Goal: Register for event/course

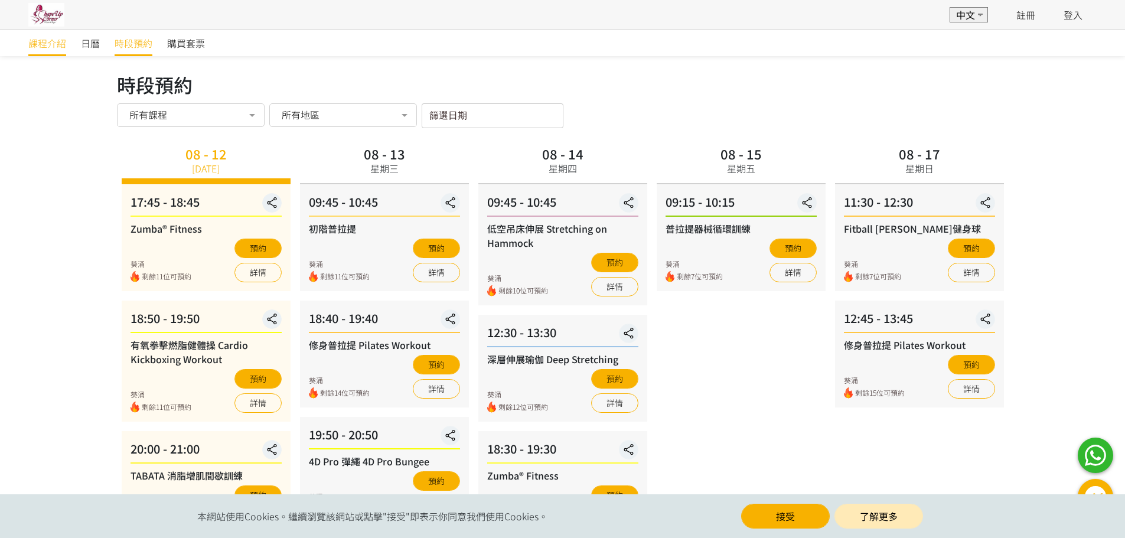
click at [51, 43] on span "課程介紹" at bounding box center [47, 43] width 38 height 14
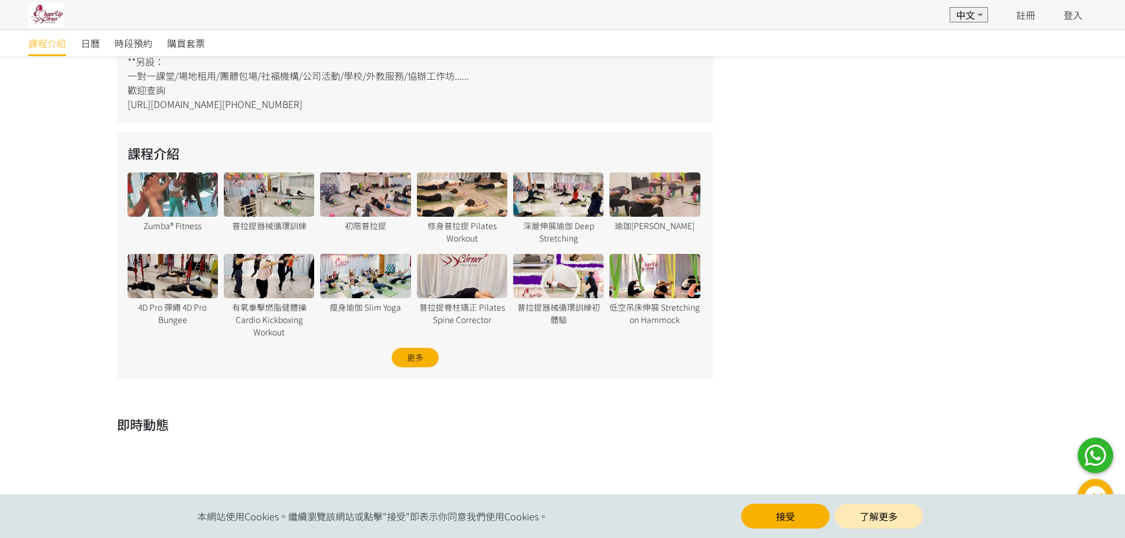
scroll to position [768, 0]
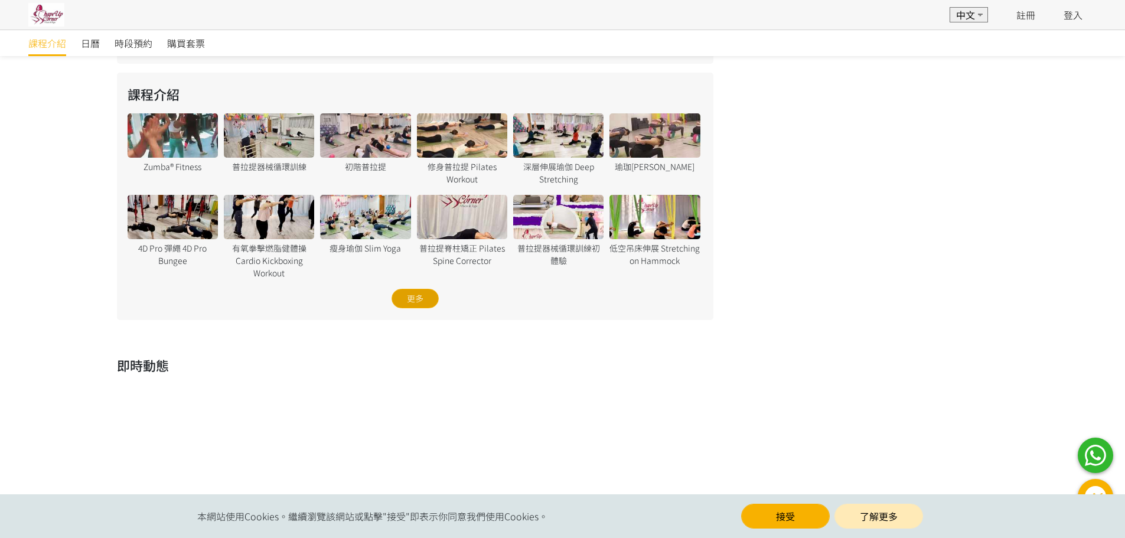
click at [416, 296] on div "更多" at bounding box center [415, 298] width 47 height 19
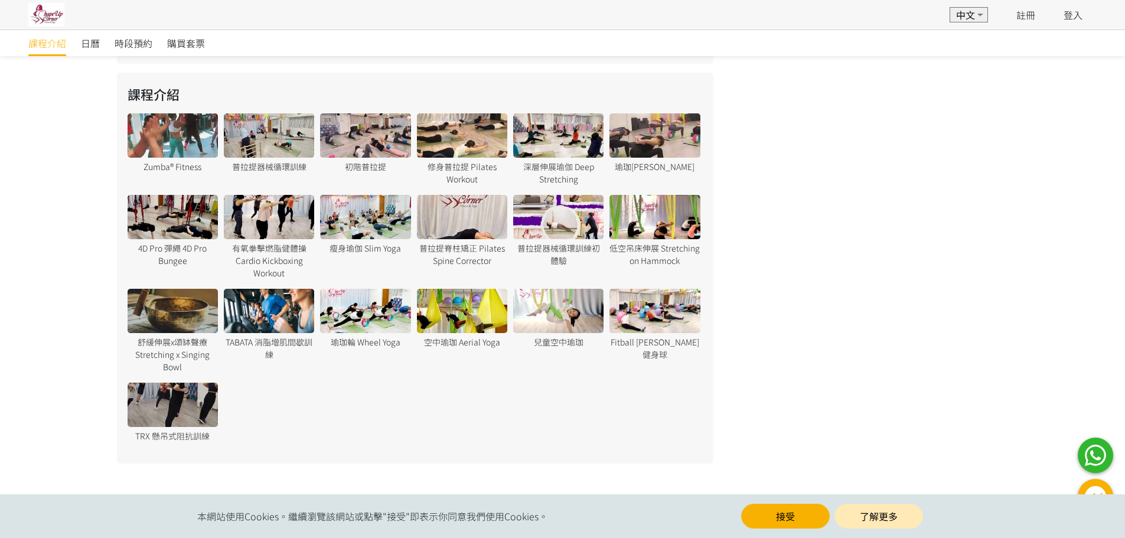
click at [513, 312] on div at bounding box center [558, 311] width 90 height 44
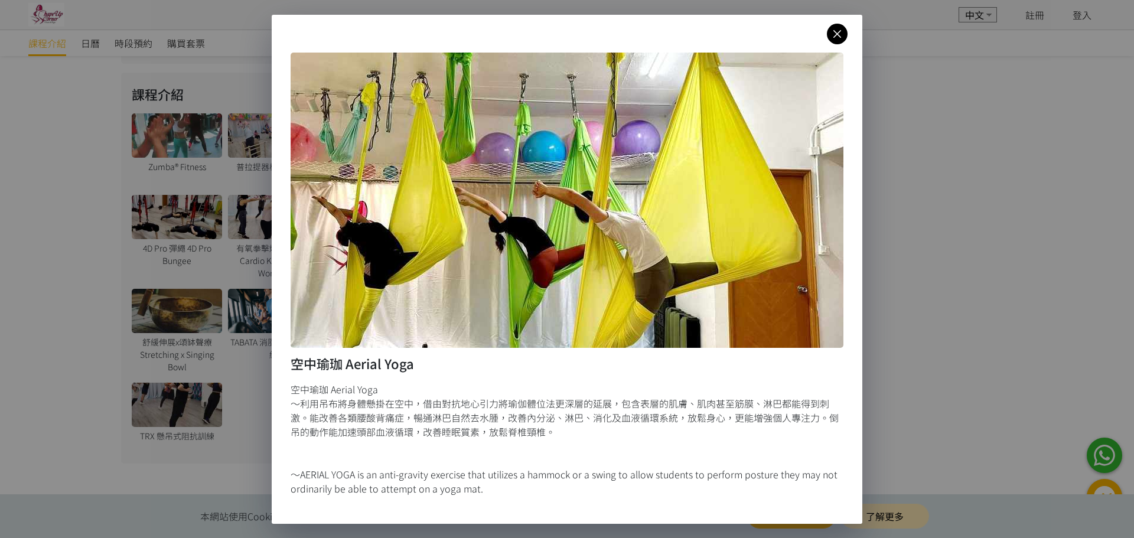
click at [834, 34] on icon at bounding box center [837, 34] width 21 height 15
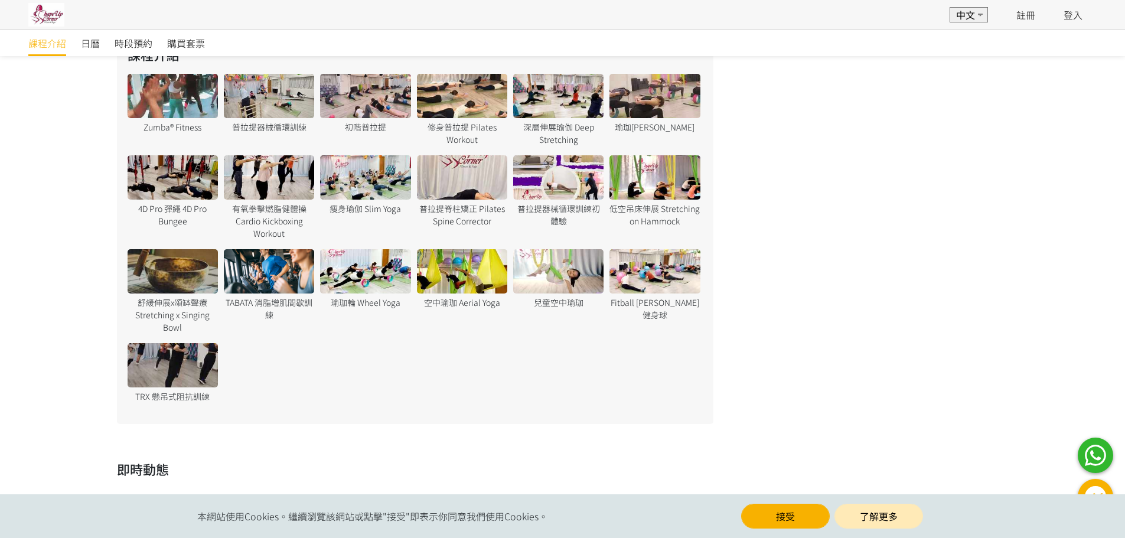
scroll to position [885, 0]
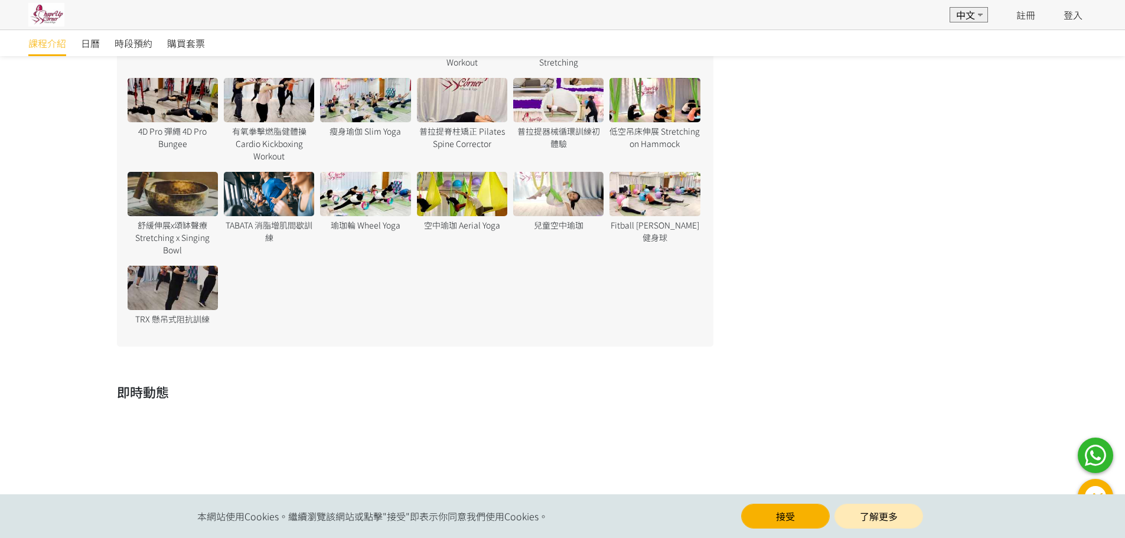
click at [187, 295] on div at bounding box center [173, 288] width 90 height 44
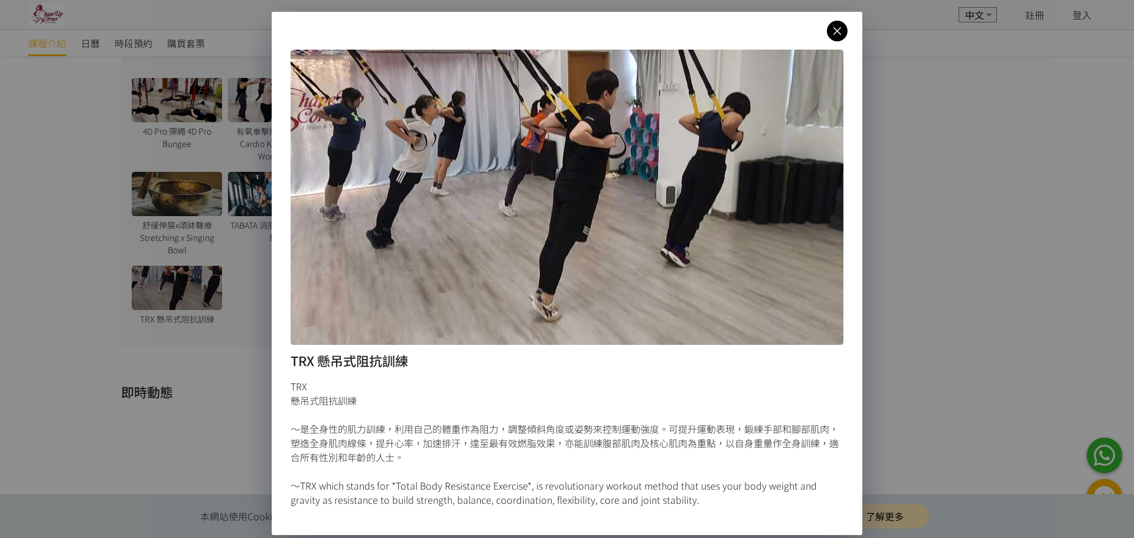
click at [826, 40] on div "TRX 懸吊式阻抗訓練 TRX 懸吊式阻抗訓練 ～是全身性的肌力訓練，利用自己的體重作為阻力，調整傾斜角度或姿勢來控制運動強度。可提升運動表現，鍛練手部和腳部…" at bounding box center [567, 273] width 591 height 523
click at [832, 28] on icon at bounding box center [837, 31] width 21 height 15
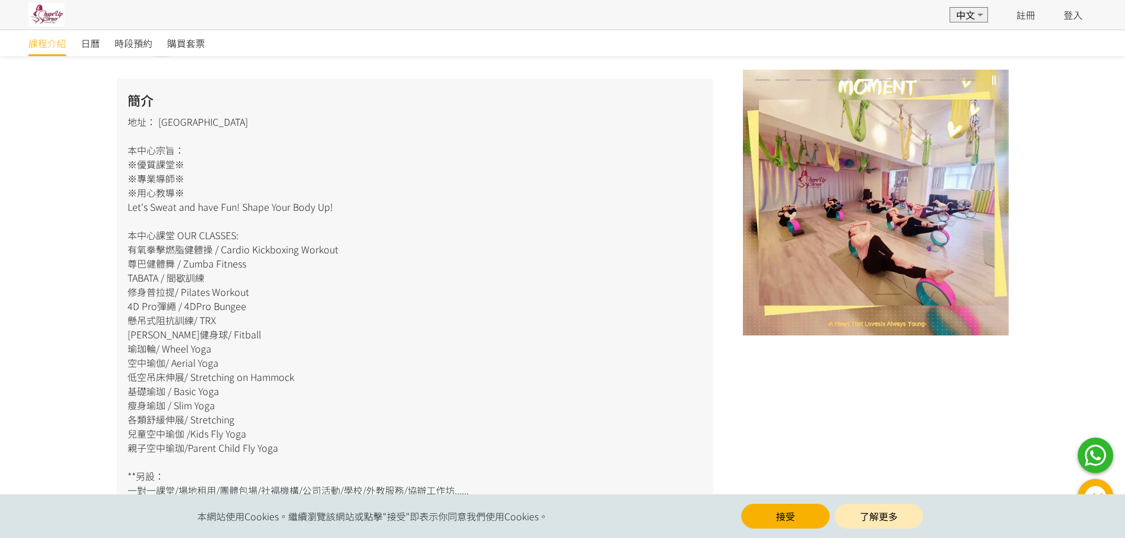
scroll to position [0, 0]
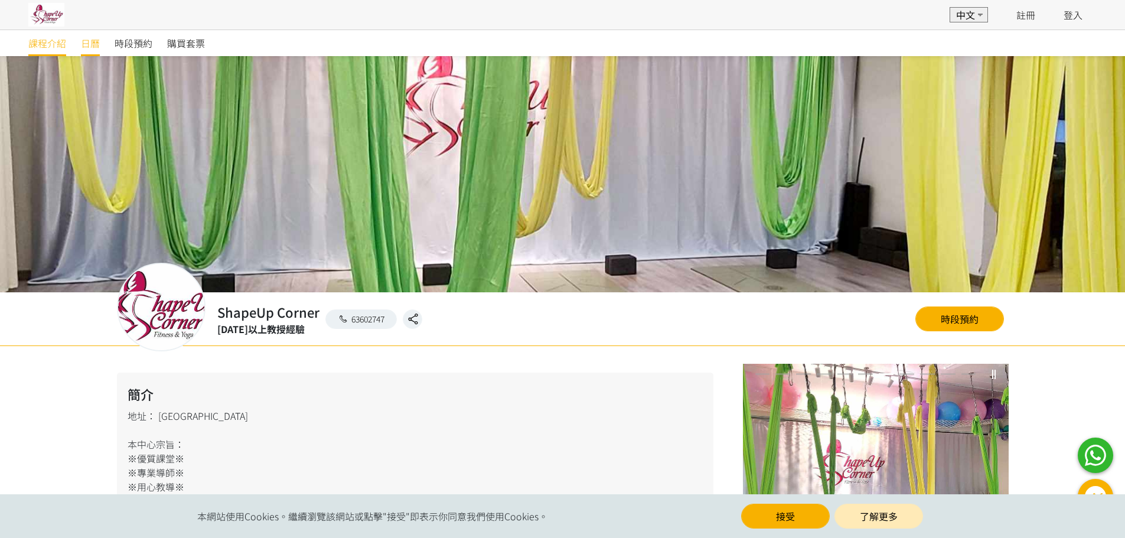
click at [95, 42] on span "日曆" at bounding box center [90, 43] width 19 height 14
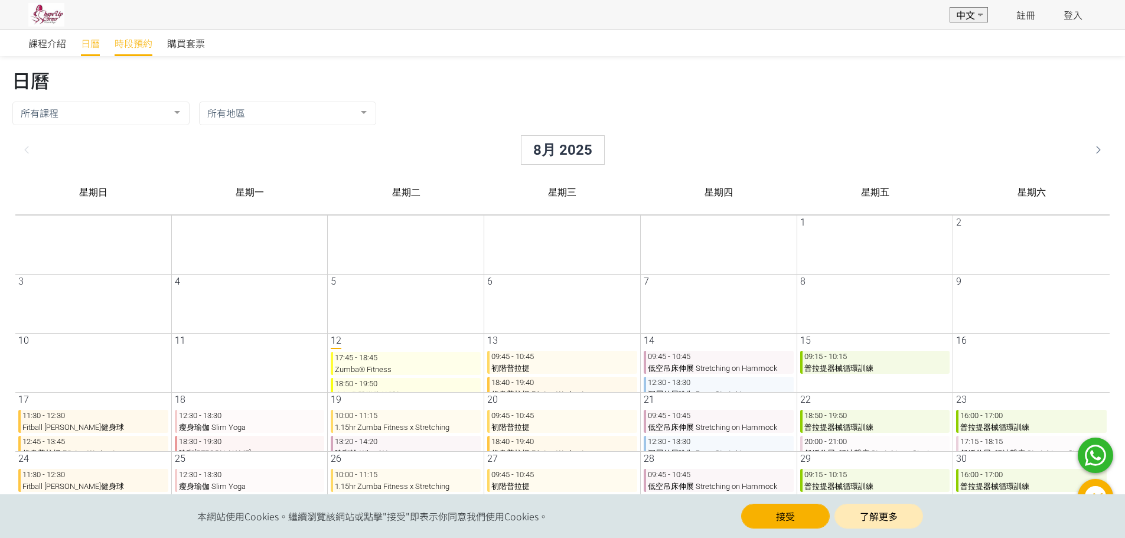
click at [117, 49] on span "時段預約" at bounding box center [134, 43] width 38 height 14
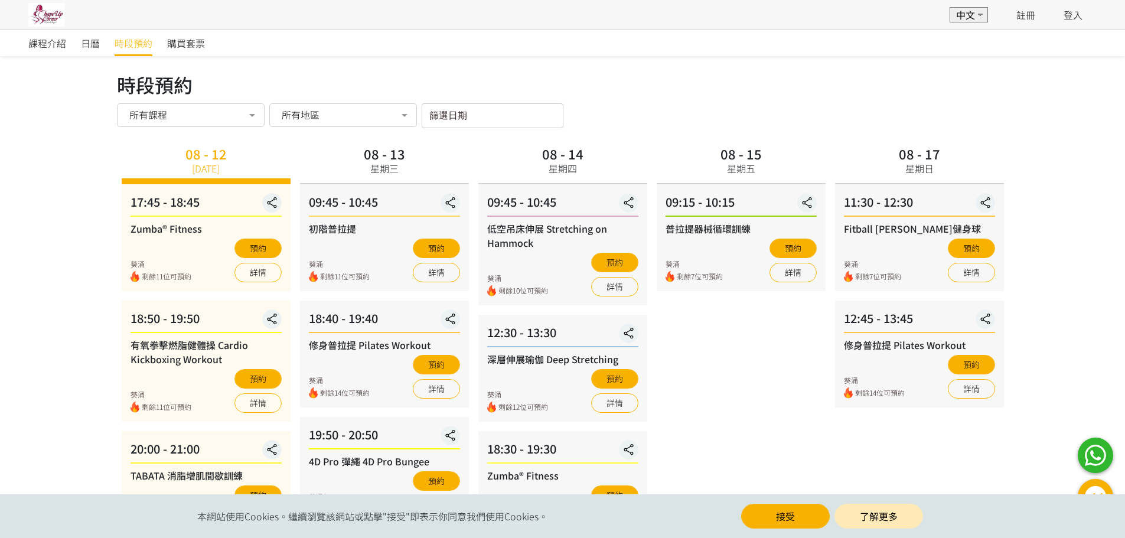
click at [206, 117] on div "所有課程" at bounding box center [190, 115] width 131 height 12
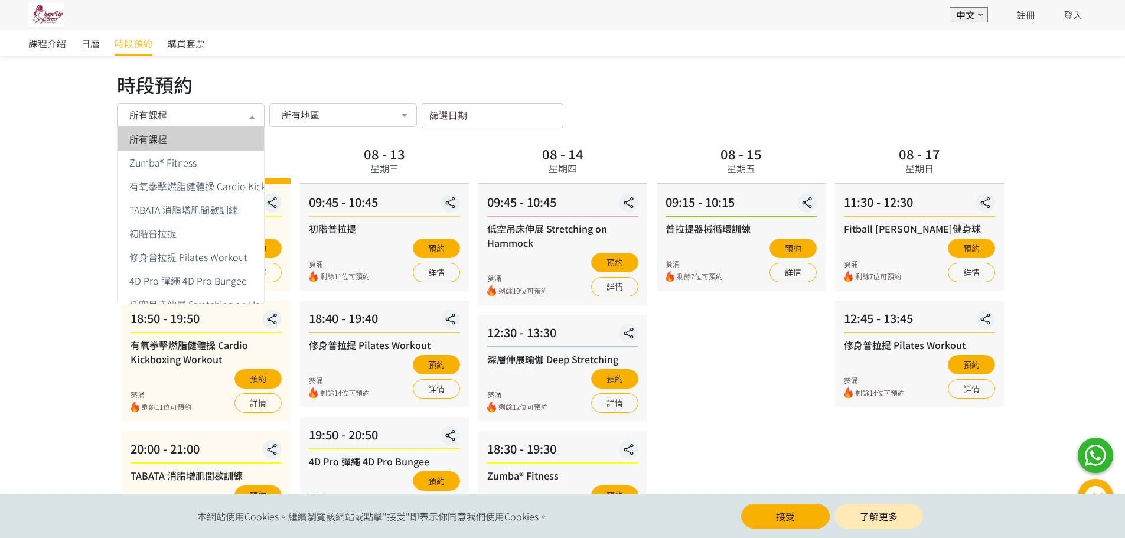
click at [295, 118] on span "所有地區" at bounding box center [301, 115] width 38 height 12
click at [242, 109] on div at bounding box center [252, 116] width 24 height 22
click at [224, 159] on div "Zumba® Fitness" at bounding box center [230, 162] width 210 height 9
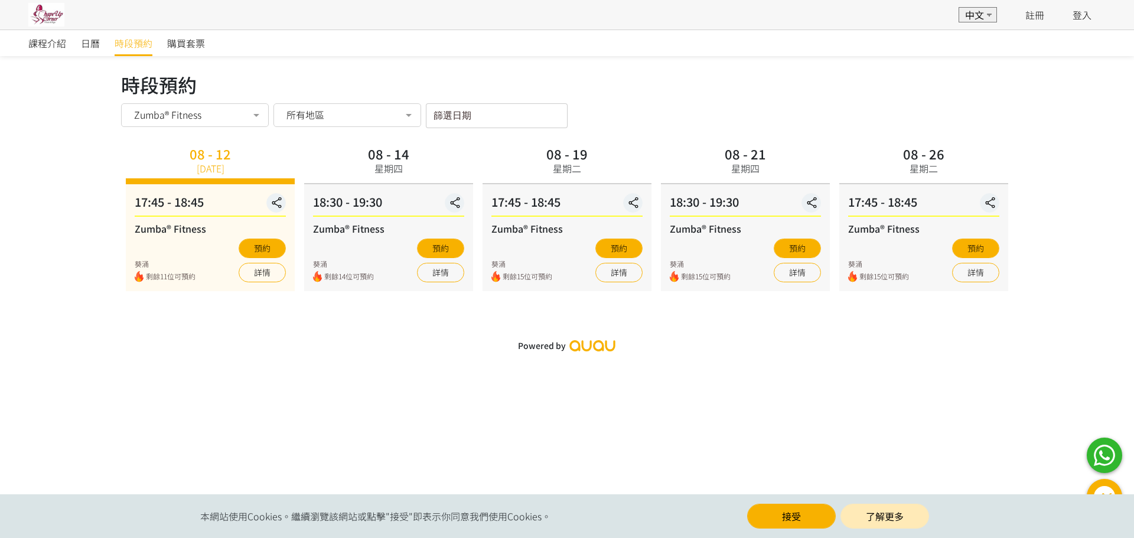
click at [358, 100] on div "時段預約 時段預約 Zumba® Fitness 所有課程 Zumba® Fitness 有氧拳擊燃脂健體操 Cardio Kickboxing Workou…" at bounding box center [567, 99] width 892 height 58
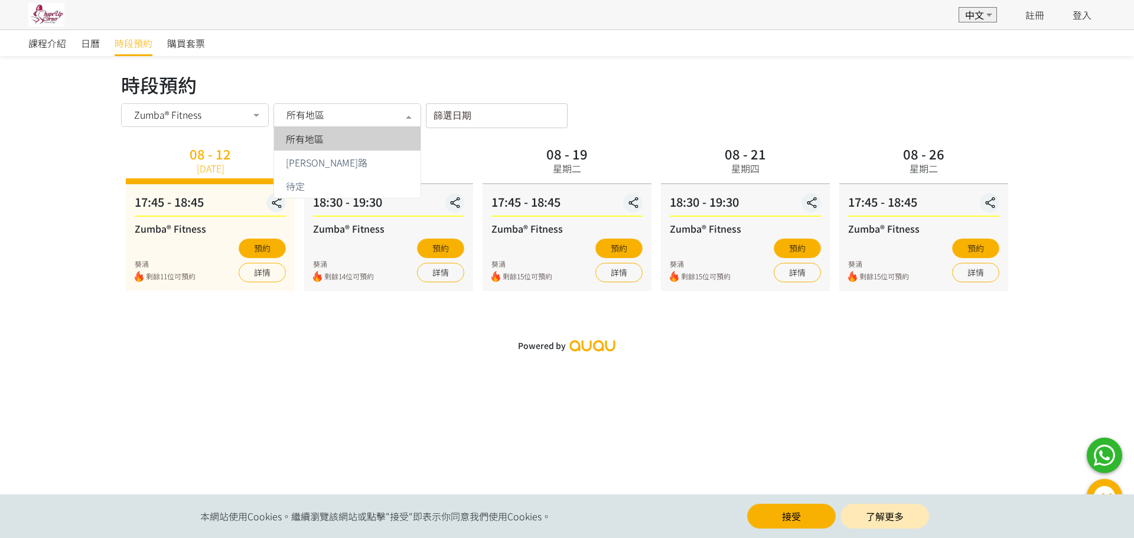
click at [362, 122] on div "所有地區" at bounding box center [347, 115] width 148 height 24
click at [347, 168] on span "[PERSON_NAME]路" at bounding box center [347, 163] width 146 height 24
click at [684, 90] on div "時段預約" at bounding box center [567, 84] width 892 height 28
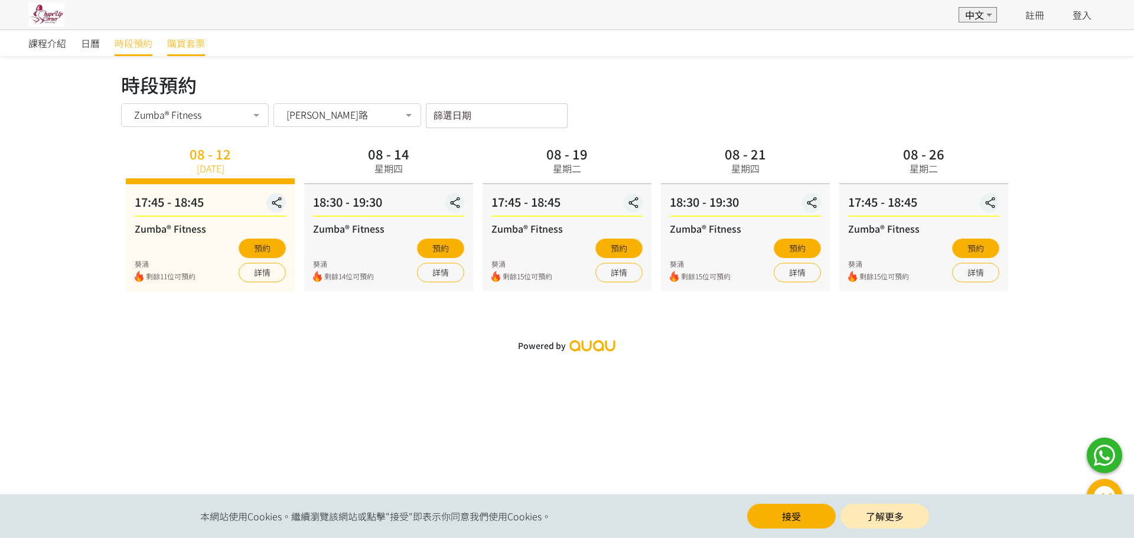
click at [185, 48] on span "購買套票" at bounding box center [186, 43] width 38 height 14
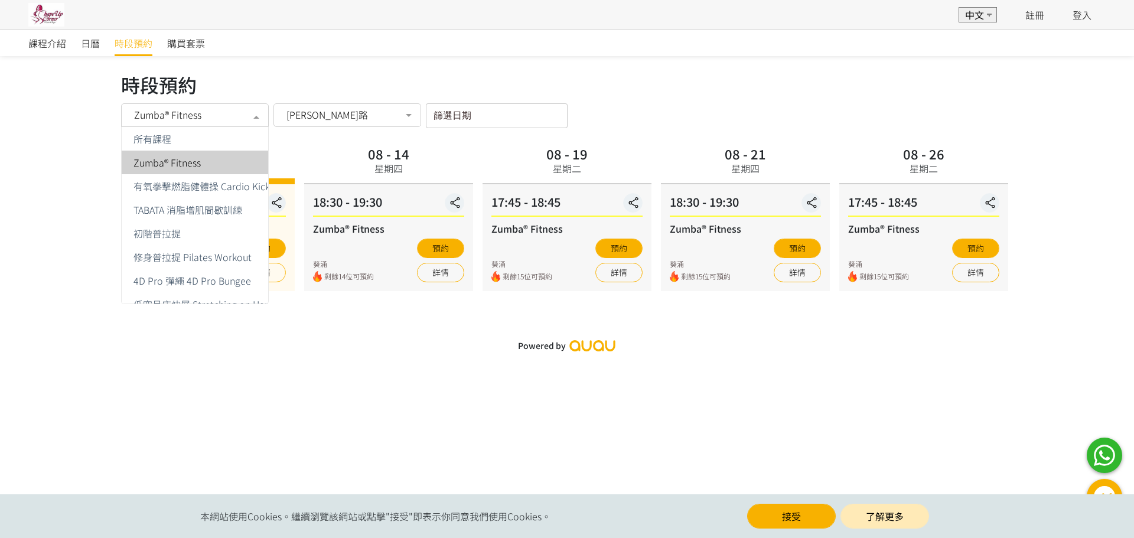
click at [252, 106] on div at bounding box center [256, 116] width 24 height 22
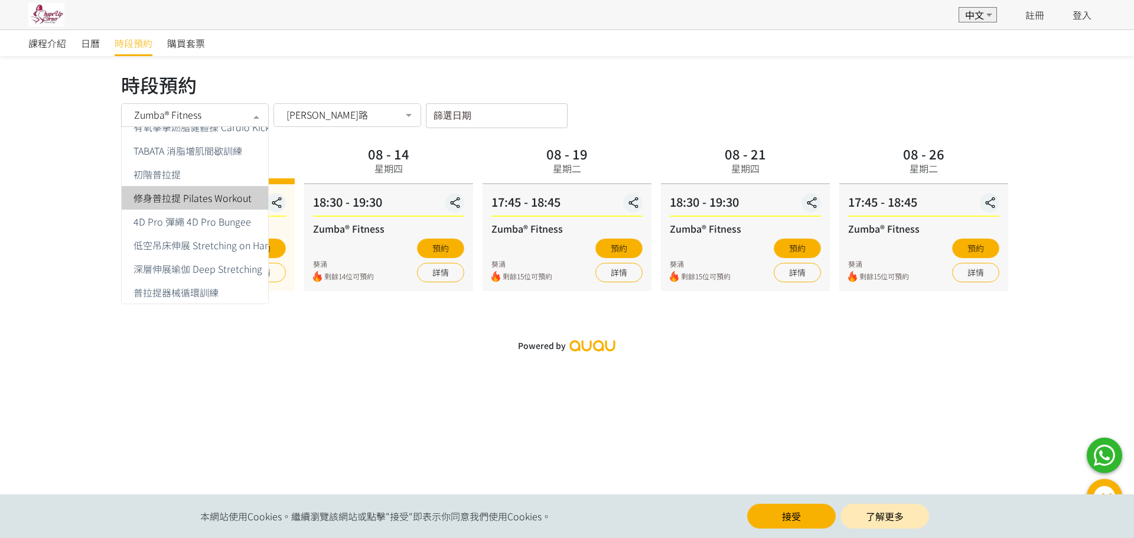
click at [216, 195] on span "修身普拉提 Pilates Workout" at bounding box center [192, 197] width 118 height 9
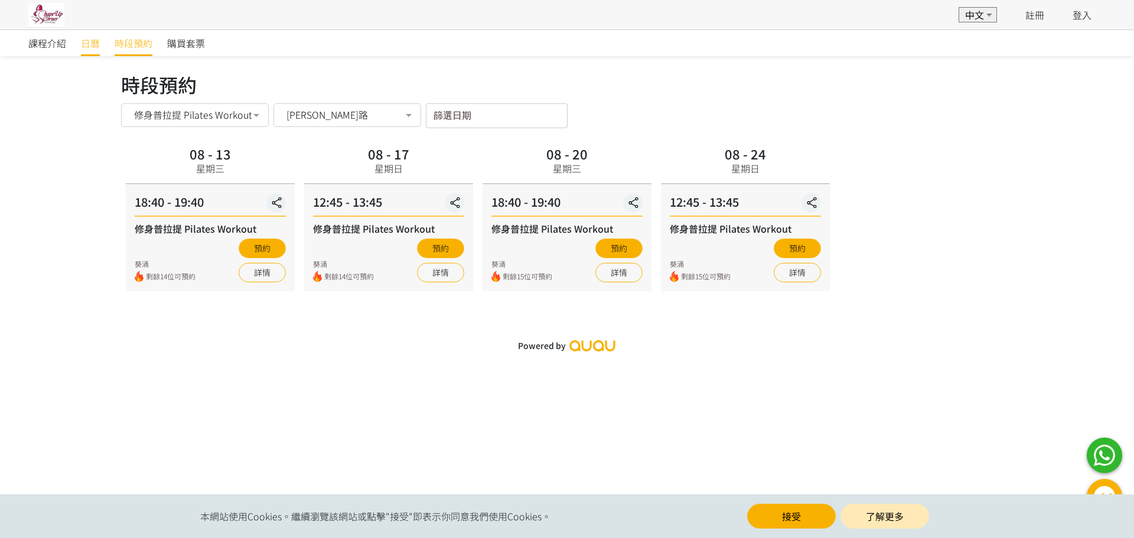
click at [97, 49] on span "日曆" at bounding box center [90, 43] width 19 height 14
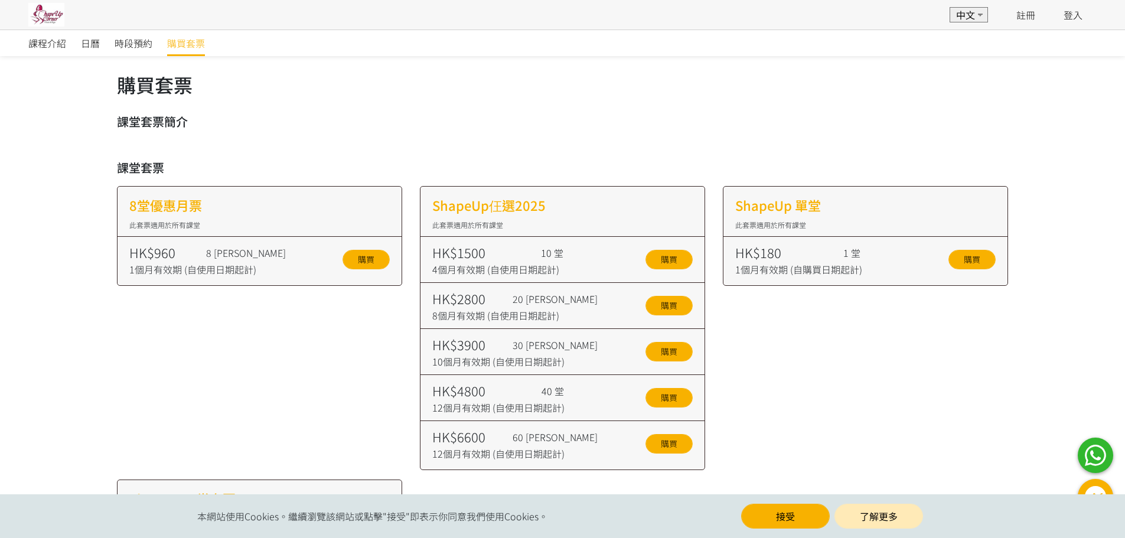
click at [283, 99] on div "購買套票 課堂套票簡介 課堂套票 8堂優惠月票 此套票適用於所有課堂 HK$960 1個月有效期 (自使用日期起計) 8 堂 購買 ShapeUp仼選2025…" at bounding box center [562, 348] width 909 height 556
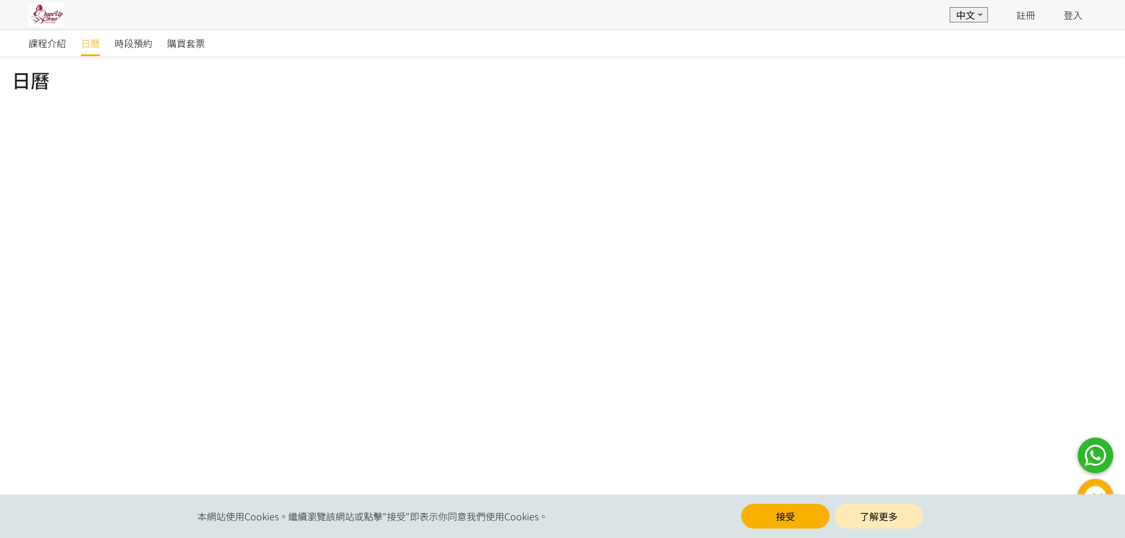
click at [58, 40] on span "課程介紹" at bounding box center [47, 43] width 38 height 14
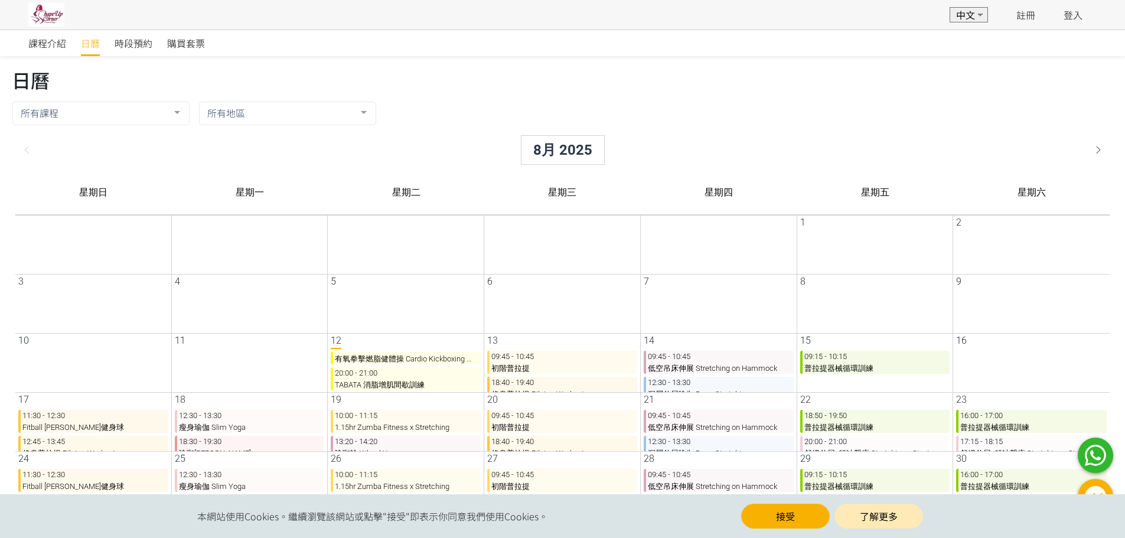
click at [50, 17] on img at bounding box center [46, 15] width 36 height 24
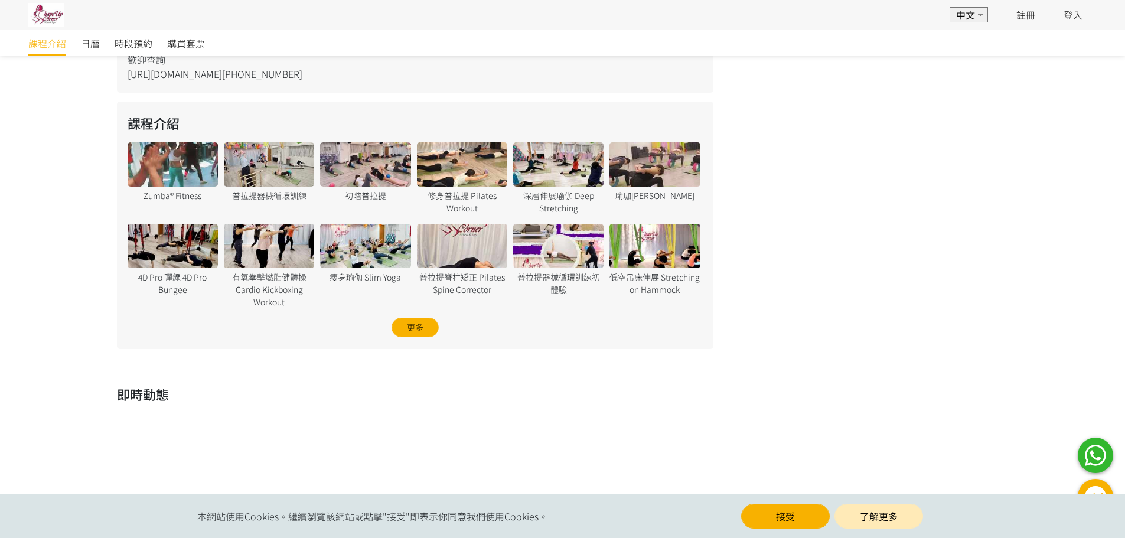
scroll to position [741, 0]
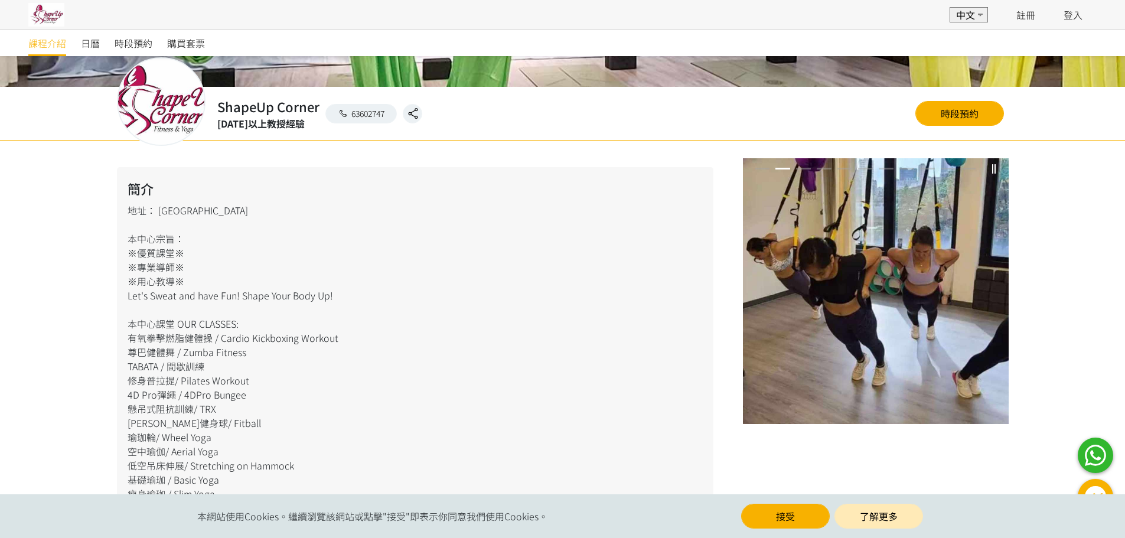
scroll to position [236, 0]
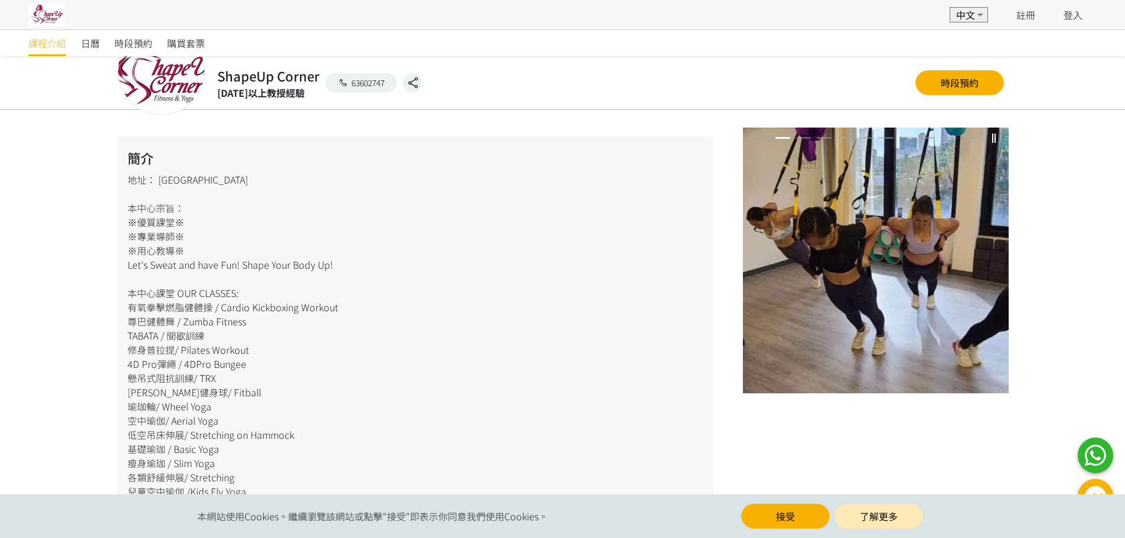
drag, startPoint x: 157, startPoint y: 181, endPoint x: 207, endPoint y: 181, distance: 50.2
click at [207, 181] on div "簡介 地址： [PERSON_NAME]葵昌路 本中心宗旨： ※優質課堂※ ※專業導師※ ※用心教導※ Let's Sweat and have Fun! S…" at bounding box center [415, 365] width 596 height 459
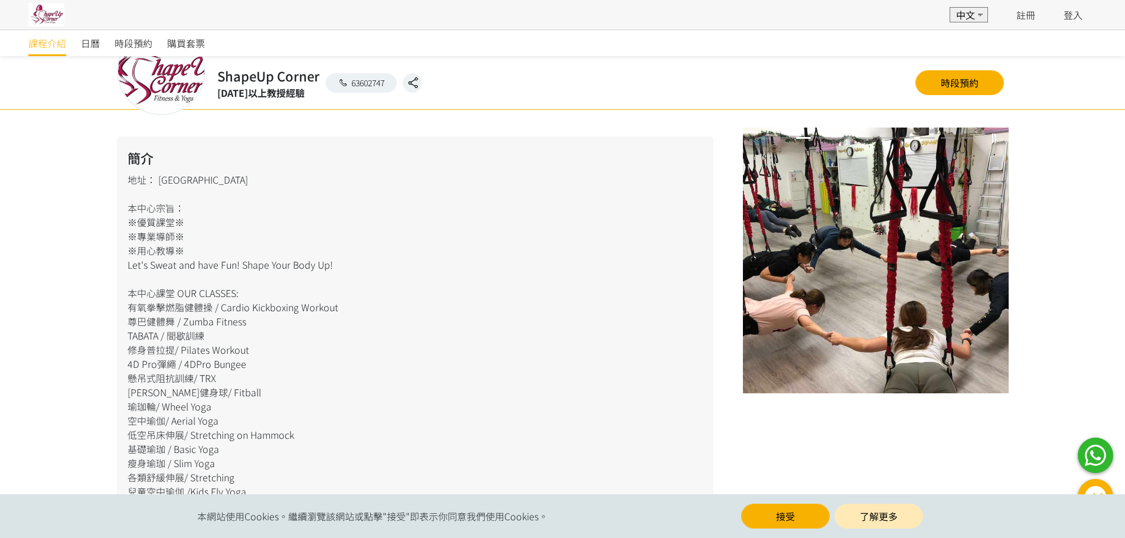
copy div "[PERSON_NAME]路"
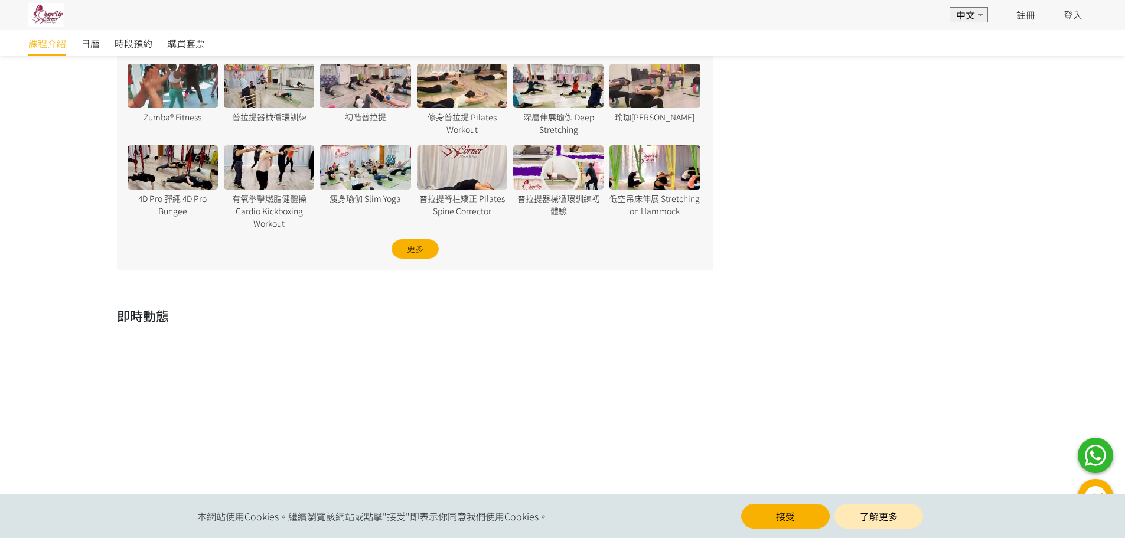
scroll to position [859, 0]
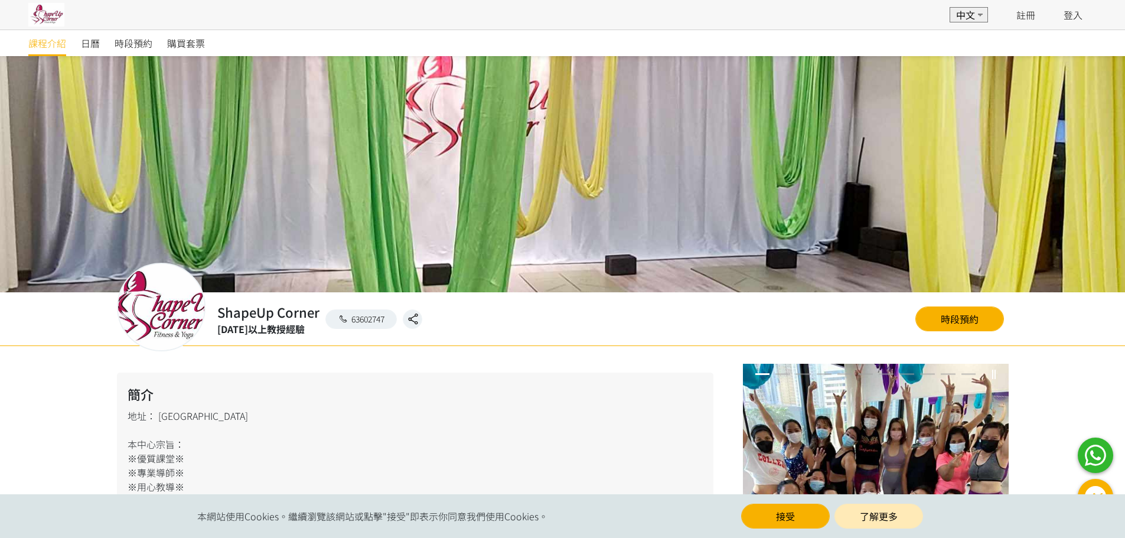
scroll to position [696, 0]
